Goal: Task Accomplishment & Management: Use online tool/utility

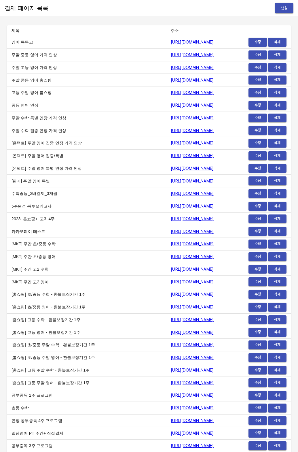
click at [283, 7] on span "생성" at bounding box center [284, 8] width 9 height 7
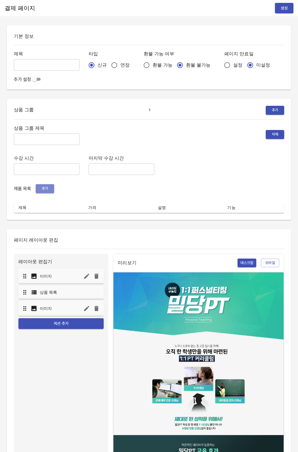
click at [41, 192] on span "추가" at bounding box center [45, 188] width 13 height 7
click at [12, 67] on div "기본 정보 제목 ​ 타입 신규 연장 환불 가능 여부 환불 가능 환불 불가능 페이지 만료일 설정 미설정 추가 설정" at bounding box center [149, 57] width 284 height 64
click at [53, 65] on input "text" at bounding box center [47, 65] width 66 height 12
type input "0819_장원준"
click at [108, 66] on input "연장" at bounding box center [114, 65] width 12 height 12
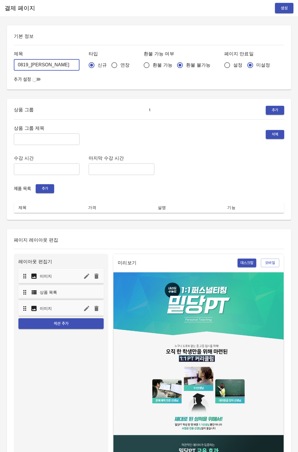
radio input "true"
click at [221, 64] on input "설정" at bounding box center [227, 65] width 12 height 12
radio input "true"
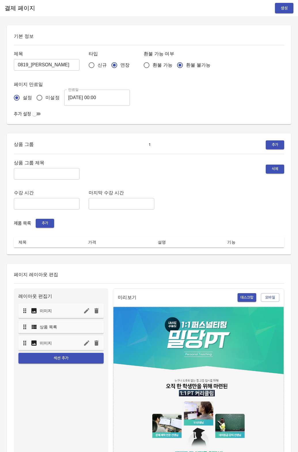
click at [93, 95] on input "[DATE] 00:00" at bounding box center [97, 98] width 66 height 16
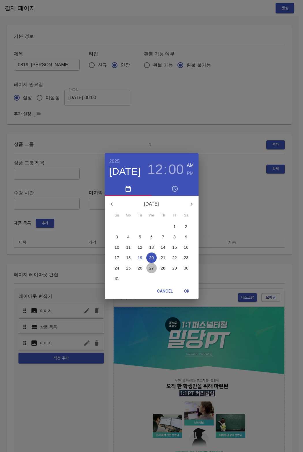
click at [152, 267] on p "27" at bounding box center [151, 268] width 5 height 6
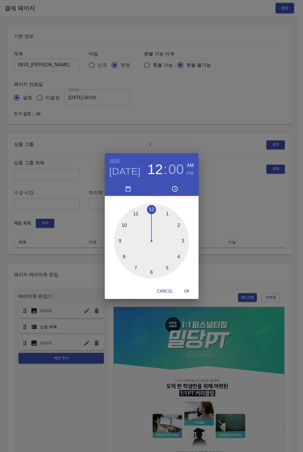
click at [181, 288] on span "OK" at bounding box center [187, 291] width 14 height 7
type input "2025-08-27 00:00"
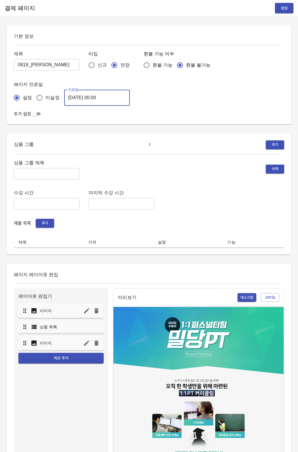
click at [51, 173] on input "text" at bounding box center [47, 174] width 66 height 12
type input "ㅈ"
type input "주간 집중관리"
click at [42, 225] on span "추가" at bounding box center [45, 223] width 13 height 7
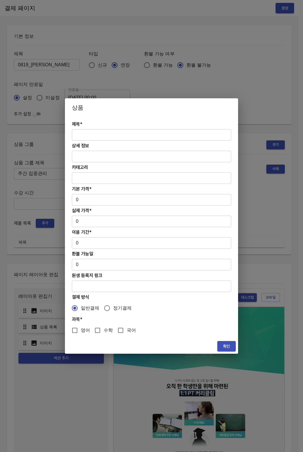
click at [110, 137] on input "text" at bounding box center [151, 135] width 159 height 12
paste input "[연장] 주간 집중관리 고3,성인 수학PT 4주(약 1개월) 프로그램_120분"
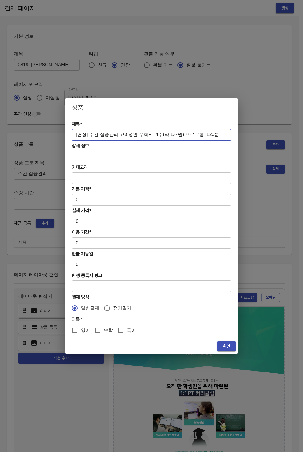
type input "[연장] 주간 집중관리 고3,성인 수학PT 4주(약 1개월) 프로그램_120분"
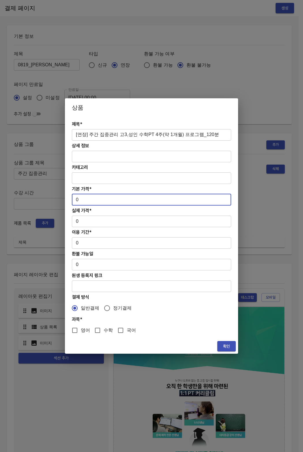
drag, startPoint x: 80, startPoint y: 199, endPoint x: 72, endPoint y: 199, distance: 8.1
click at [72, 199] on input "0" at bounding box center [151, 200] width 159 height 12
paste input "46900"
type input "469000"
click at [79, 221] on input "0" at bounding box center [151, 222] width 159 height 12
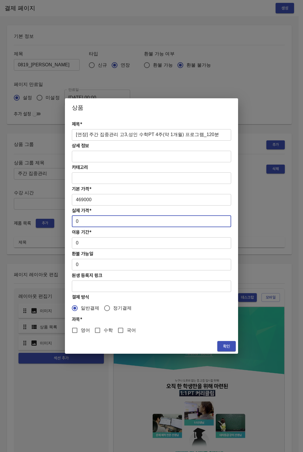
drag, startPoint x: 80, startPoint y: 221, endPoint x: 60, endPoint y: 226, distance: 20.2
click at [60, 226] on div "상품 제목* [연장] 주간 집중관리 고3,성인 수학PT 4주(약 1개월) 프로그램_120분 ​ 상세 정보 ​ 카테고리 ​ 기본 가격* 4690…" at bounding box center [151, 226] width 303 height 452
drag, startPoint x: 77, startPoint y: 224, endPoint x: 74, endPoint y: 220, distance: 5.0
click at [74, 220] on input "0" at bounding box center [151, 222] width 159 height 12
paste input "46900"
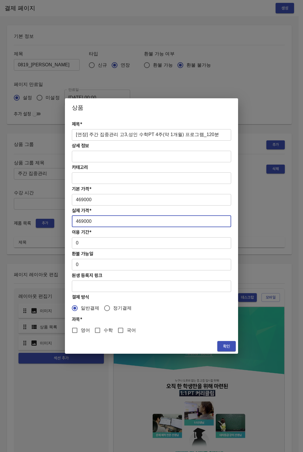
type input "469000"
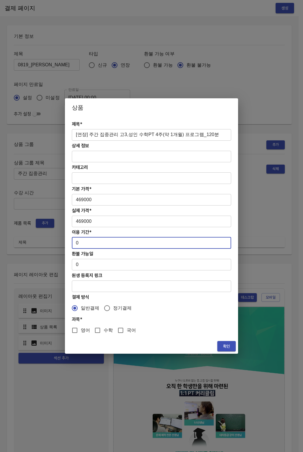
drag, startPoint x: 79, startPoint y: 245, endPoint x: 74, endPoint y: 242, distance: 5.8
click at [74, 242] on input "0" at bounding box center [151, 243] width 159 height 12
type input "28"
drag, startPoint x: 93, startPoint y: 328, endPoint x: 148, endPoint y: 335, distance: 55.2
click at [93, 328] on input "수학" at bounding box center [97, 330] width 12 height 12
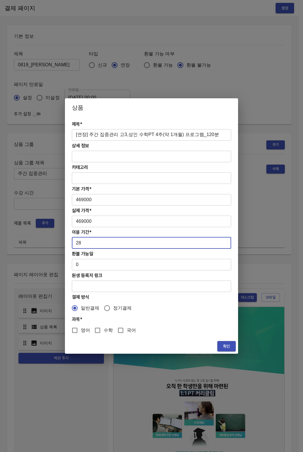
checkbox input "true"
click at [227, 345] on span "확인" at bounding box center [226, 346] width 9 height 7
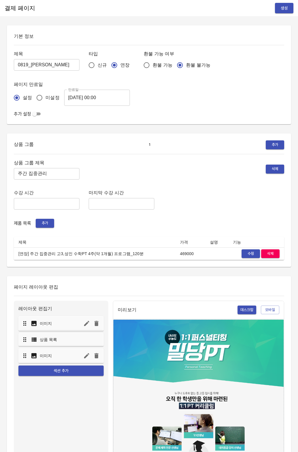
click at [284, 10] on span "생성" at bounding box center [284, 8] width 9 height 7
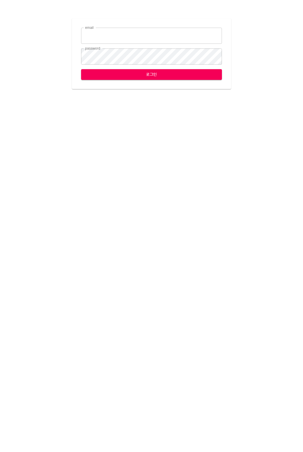
type input "[EMAIL_ADDRESS][DOMAIN_NAME]"
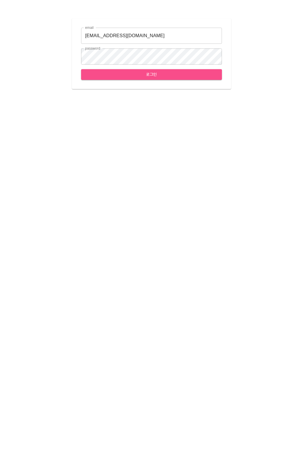
click at [167, 73] on span "로그인" at bounding box center [151, 74] width 131 height 7
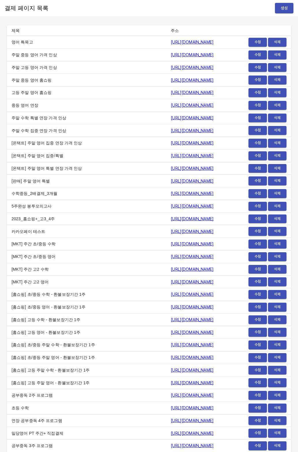
click at [288, 13] on div "결제 페이지 목록 생성" at bounding box center [149, 8] width 298 height 16
click at [288, 9] on span "생성" at bounding box center [284, 8] width 9 height 7
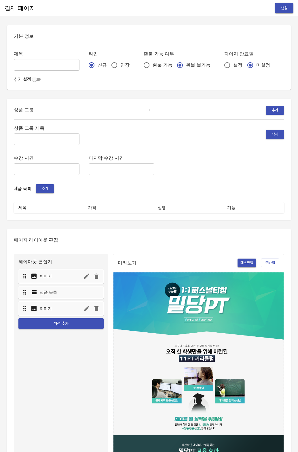
click at [109, 64] on input "연장" at bounding box center [114, 65] width 12 height 12
radio input "true"
click at [221, 66] on input "설정" at bounding box center [227, 65] width 12 height 12
radio input "true"
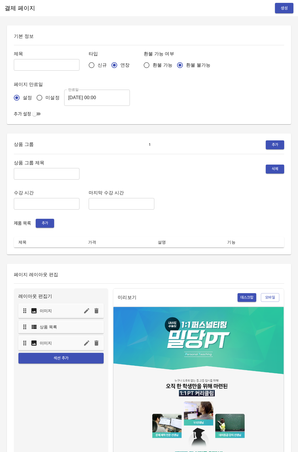
click at [81, 98] on input "2025-08-20 00:00" at bounding box center [97, 98] width 66 height 16
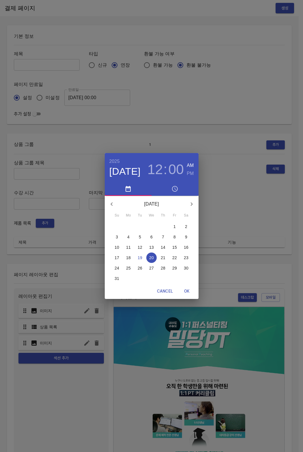
click at [151, 267] on p "27" at bounding box center [151, 268] width 5 height 6
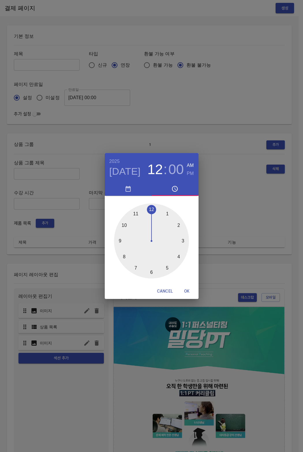
click at [181, 293] on span "OK" at bounding box center [187, 291] width 14 height 7
type input "2025-08-27 00:00"
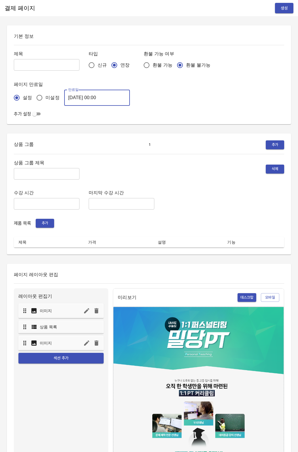
click at [24, 68] on input "text" at bounding box center [47, 65] width 66 height 12
type input "0819_장원준"
click at [22, 174] on input "text" at bounding box center [47, 174] width 66 height 12
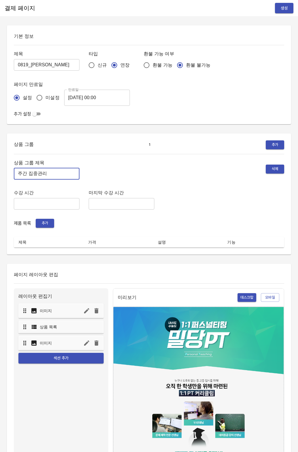
type input "주간 집중관리"
click at [44, 223] on span "추가" at bounding box center [45, 223] width 13 height 7
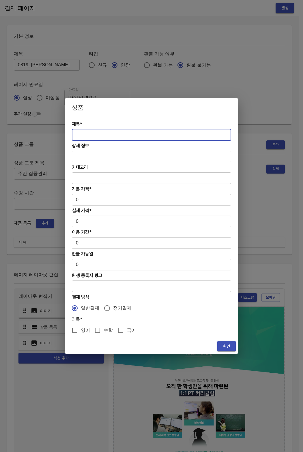
click at [100, 135] on input "text" at bounding box center [151, 135] width 159 height 12
paste input "[연장] 주간 집중관리 고3,성인 수학PT 4주(약 1개월) 프로그램_120분"
type input "[연장] 주간 집중관리 고3,성인 수학PT 4주(약 1개월) 프로그램_120분"
drag, startPoint x: 105, startPoint y: 205, endPoint x: 93, endPoint y: 199, distance: 13.1
click at [95, 202] on div "제목* [연장] 주간 집중관리 고3,성인 수학PT 4주(약 1개월) 프로그램_120분 ​ 상세 정보 ​ 카테고리 ​ 기본 가격* 0 ​ 실제 …" at bounding box center [151, 228] width 173 height 222
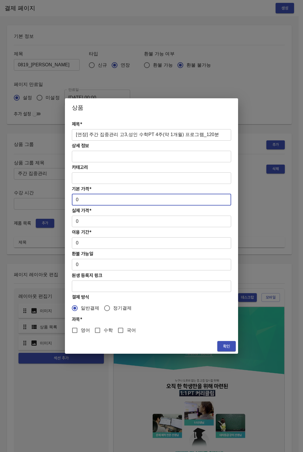
drag, startPoint x: 92, startPoint y: 199, endPoint x: 58, endPoint y: 199, distance: 34.3
click at [58, 199] on div "상품 제목* [연장] 주간 집중관리 고3,성인 수학PT 4주(약 1개월) 프로그램_120분 ​ 상세 정보 ​ 카테고리 ​ 기본 가격* 0 ​ …" at bounding box center [151, 226] width 303 height 452
paste input "46900"
type input "469000"
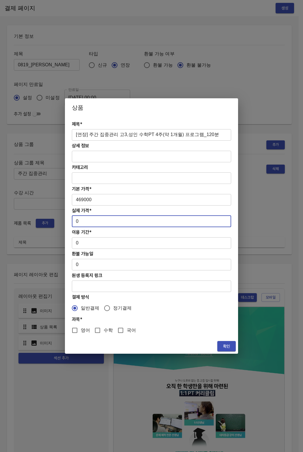
drag, startPoint x: 81, startPoint y: 220, endPoint x: 63, endPoint y: 220, distance: 18.2
click at [63, 220] on div "상품 제목* [연장] 주간 집중관리 고3,성인 수학PT 4주(약 1개월) 프로그램_120분 ​ 상세 정보 ​ 카테고리 ​ 기본 가격* 4690…" at bounding box center [151, 226] width 303 height 452
paste input "46900"
type input "469000"
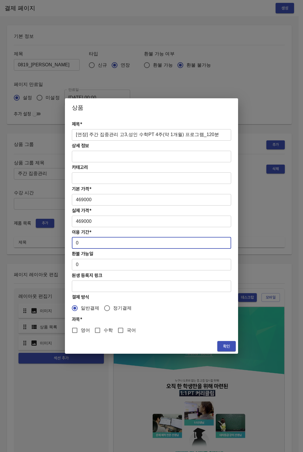
drag, startPoint x: 85, startPoint y: 244, endPoint x: 76, endPoint y: 243, distance: 9.3
click at [76, 243] on input "0" at bounding box center [151, 243] width 159 height 12
type input "28"
click at [103, 331] on span "수학" at bounding box center [107, 330] width 9 height 7
click at [103, 331] on input "수학" at bounding box center [97, 330] width 12 height 12
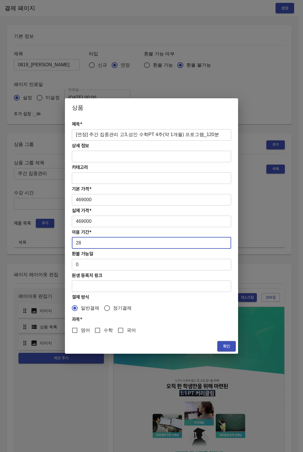
checkbox input "true"
click at [226, 344] on span "확인" at bounding box center [226, 346] width 9 height 7
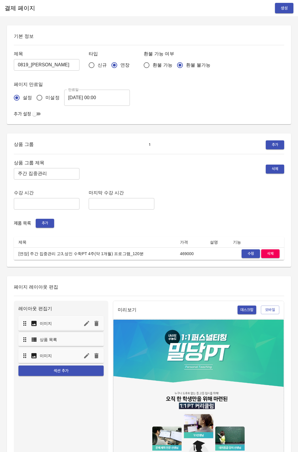
click at [292, 4] on button "생성" at bounding box center [284, 8] width 18 height 11
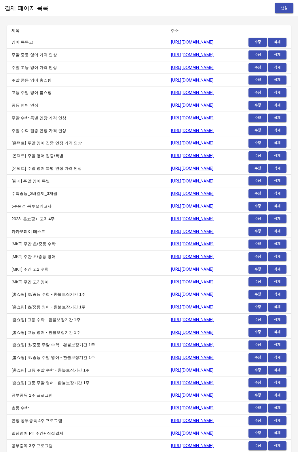
scroll to position [6996, 0]
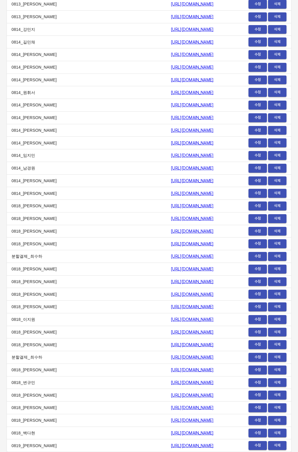
click at [166, 445] on td "[URL][DOMAIN_NAME]" at bounding box center [199, 445] width 67 height 13
drag, startPoint x: 99, startPoint y: 445, endPoint x: 204, endPoint y: 445, distance: 105.5
click at [204, 445] on td "[URL][DOMAIN_NAME]" at bounding box center [199, 445] width 67 height 13
copy link "[URL][DOMAIN_NAME]"
click at [74, 118] on td "0814_[PERSON_NAME]" at bounding box center [86, 117] width 159 height 13
